Goal: Use online tool/utility: Use online tool/utility

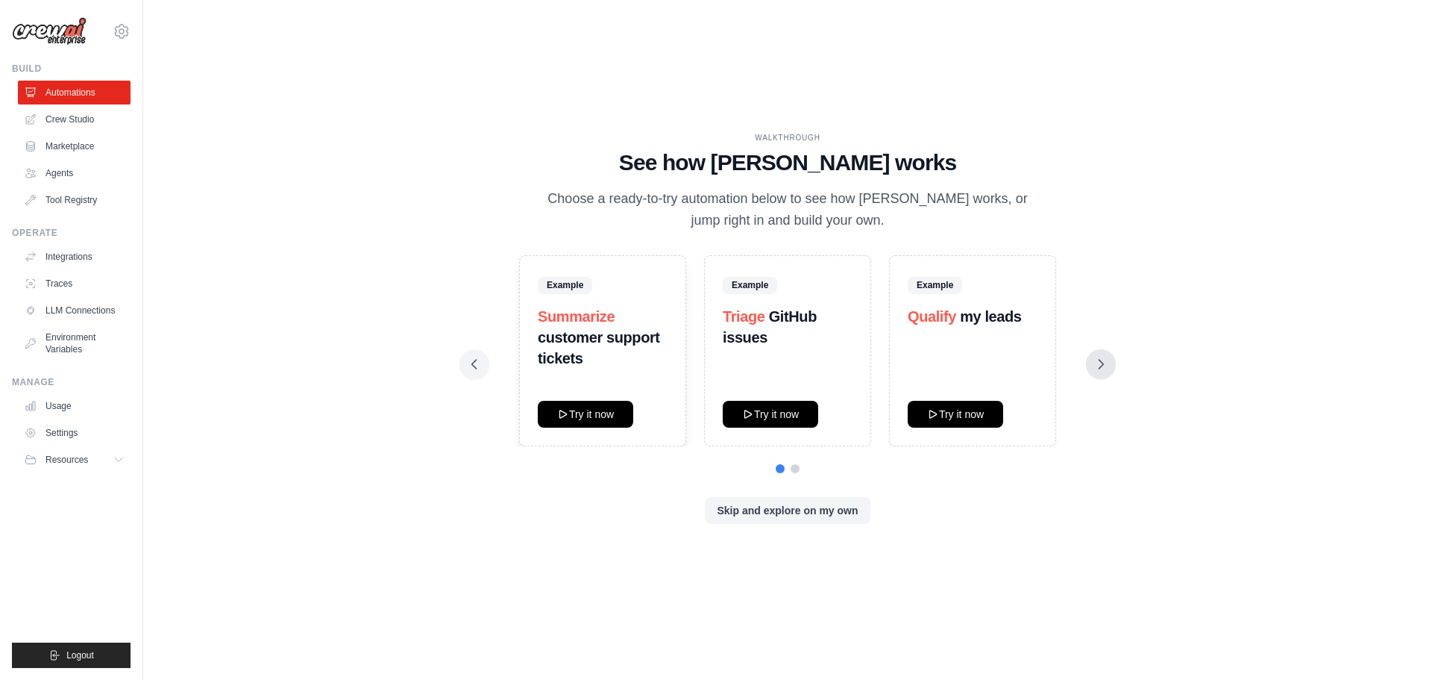
click at [1106, 362] on icon at bounding box center [1101, 364] width 15 height 15
click at [1106, 359] on icon at bounding box center [1101, 364] width 15 height 15
click at [1100, 360] on icon at bounding box center [1101, 364] width 15 height 15
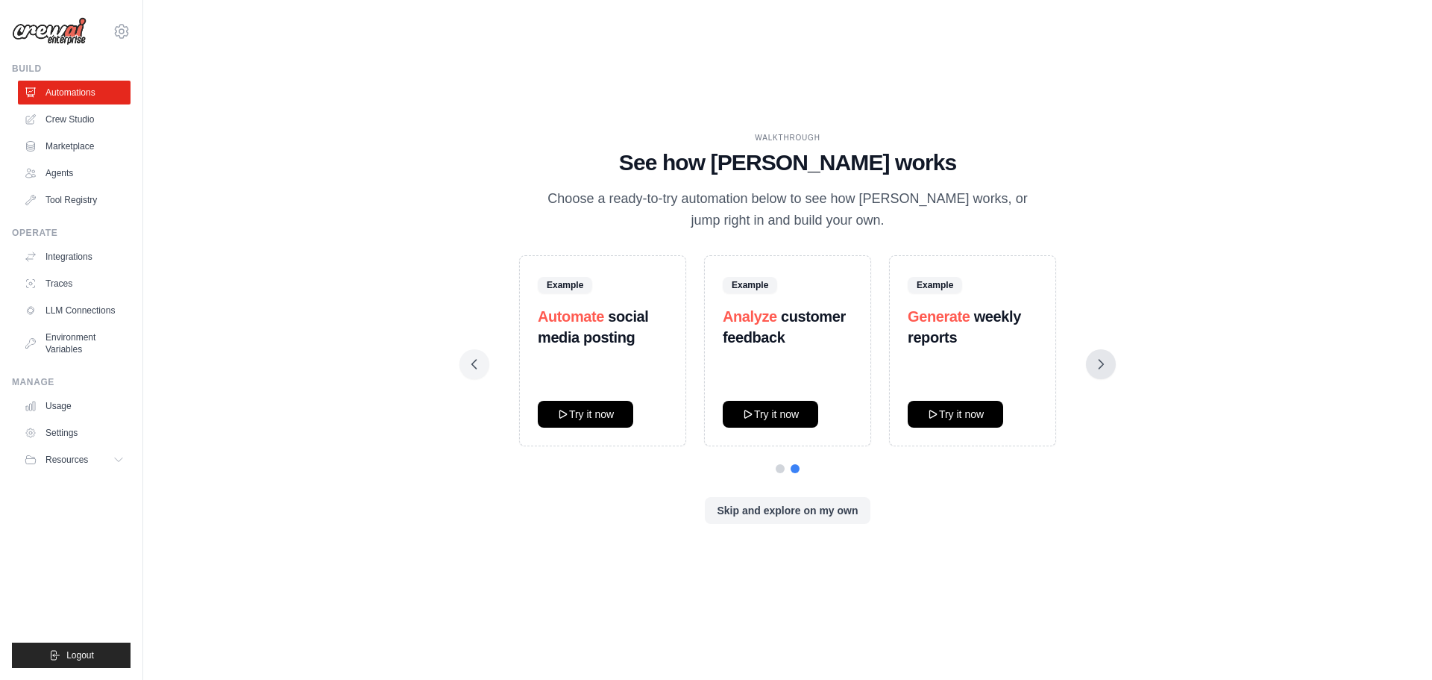
click at [1100, 360] on icon at bounding box center [1101, 364] width 15 height 15
click at [482, 369] on button at bounding box center [475, 364] width 30 height 30
click at [1100, 377] on button at bounding box center [1101, 364] width 30 height 30
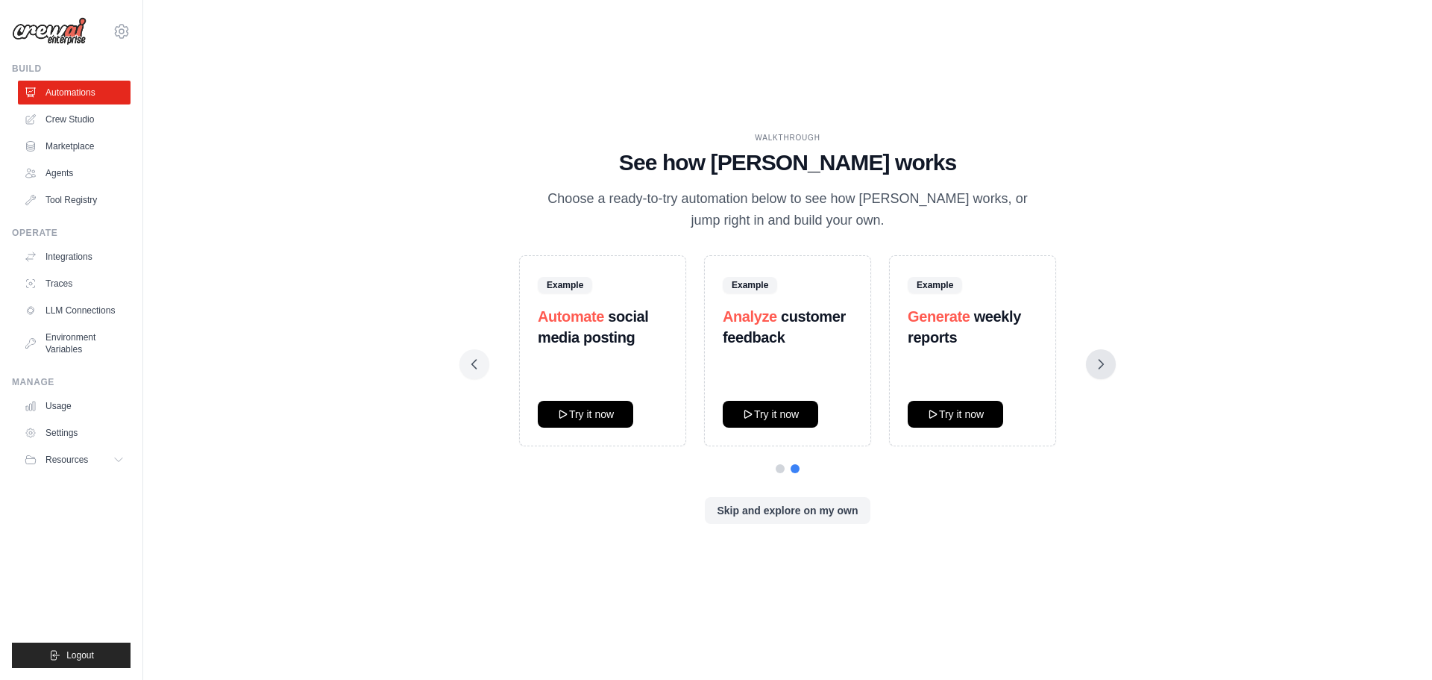
click at [1100, 377] on button at bounding box center [1101, 364] width 30 height 30
drag, startPoint x: 1100, startPoint y: 377, endPoint x: 1099, endPoint y: 360, distance: 17.2
click at [1099, 360] on button at bounding box center [1101, 364] width 30 height 30
click at [1100, 360] on icon at bounding box center [1102, 364] width 4 height 9
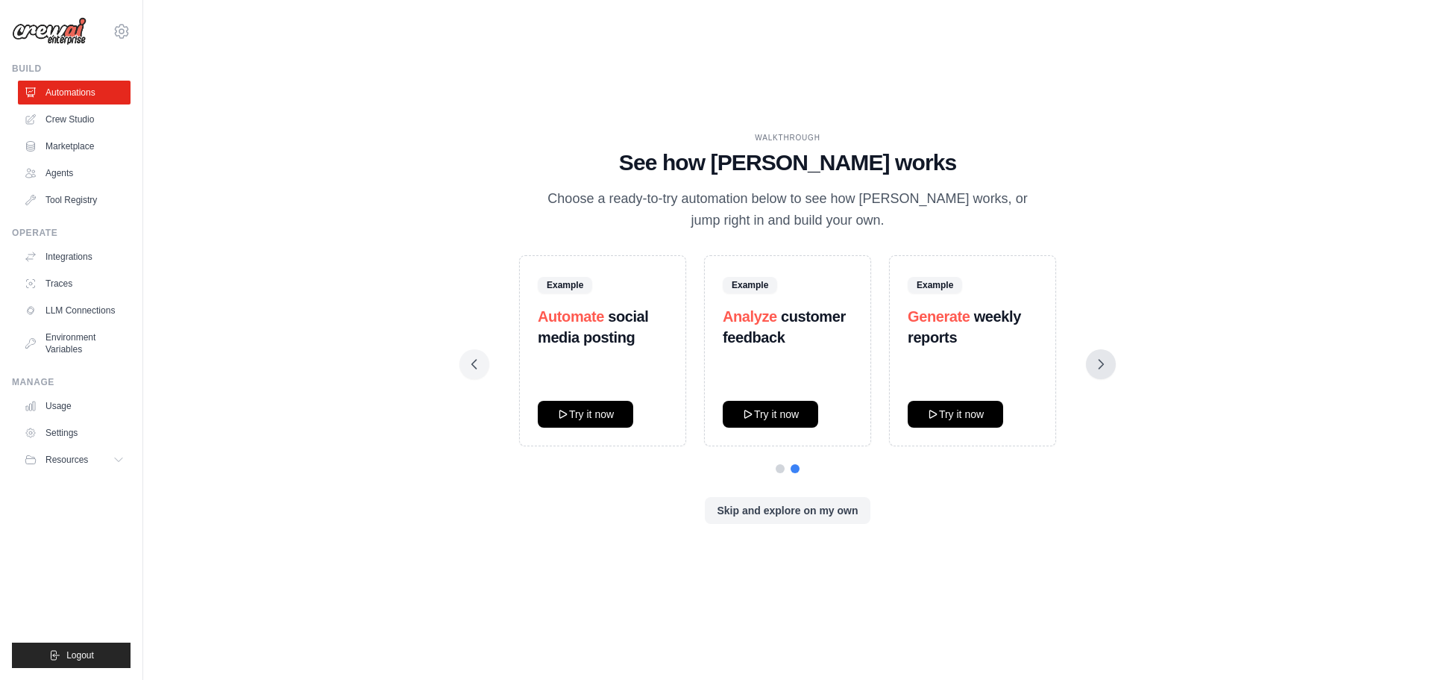
click at [1100, 360] on icon at bounding box center [1102, 364] width 4 height 9
click at [756, 416] on button "Try it now" at bounding box center [770, 413] width 95 height 27
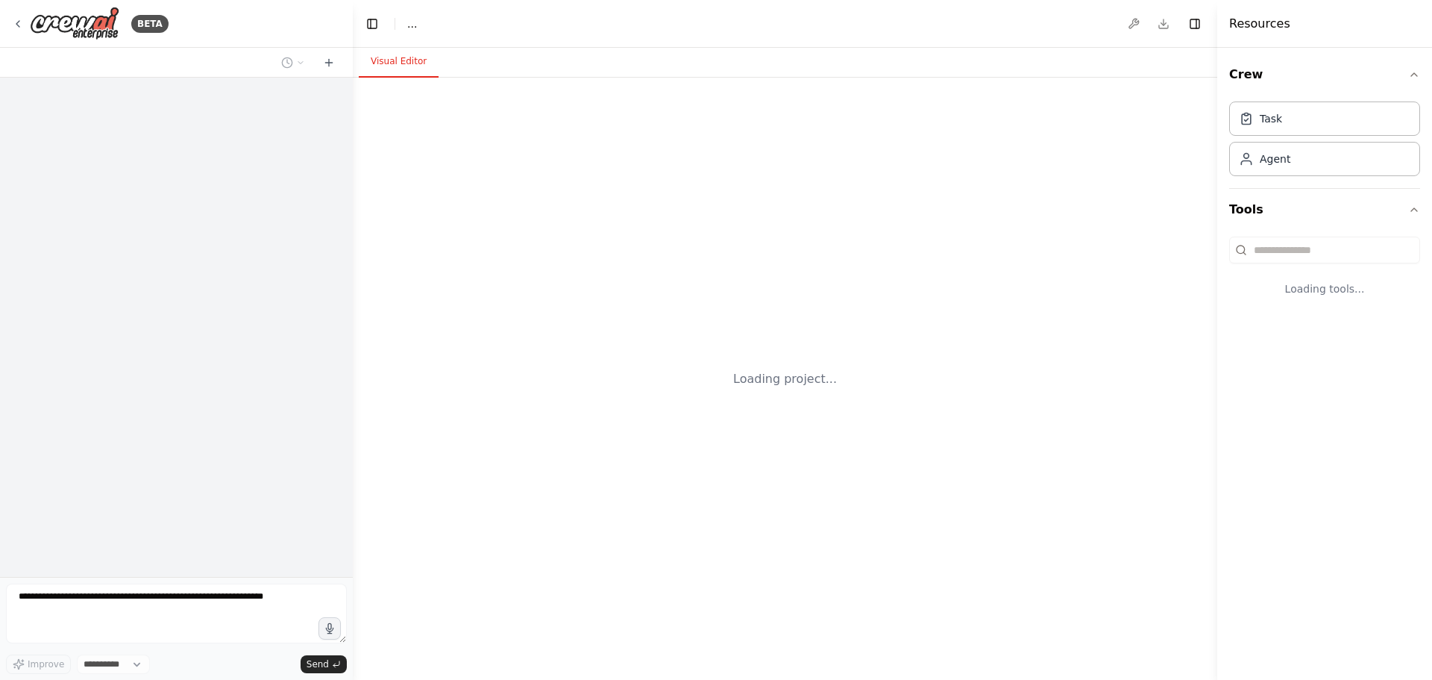
select select "****"
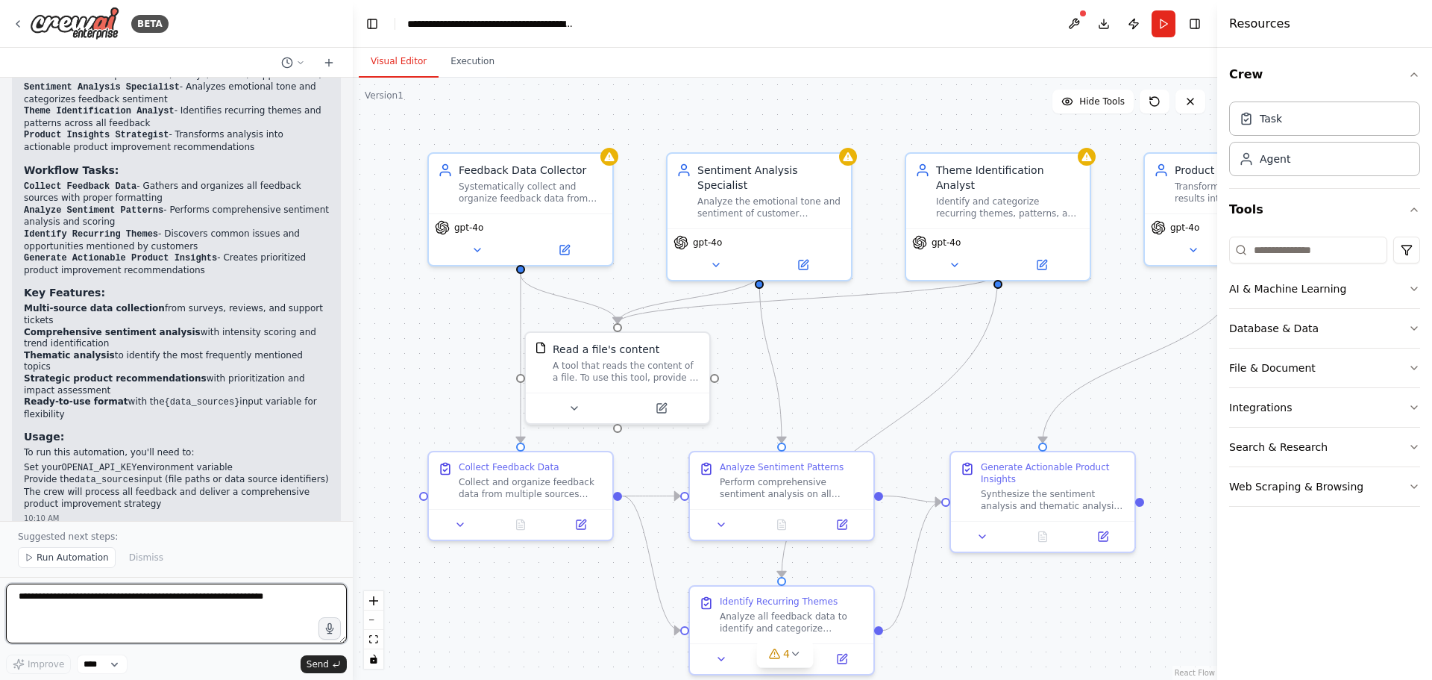
scroll to position [1607, 0]
